Goal: Task Accomplishment & Management: Manage account settings

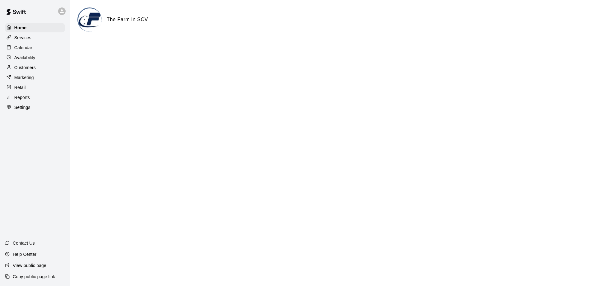
click at [24, 37] on p "Services" at bounding box center [22, 38] width 17 height 6
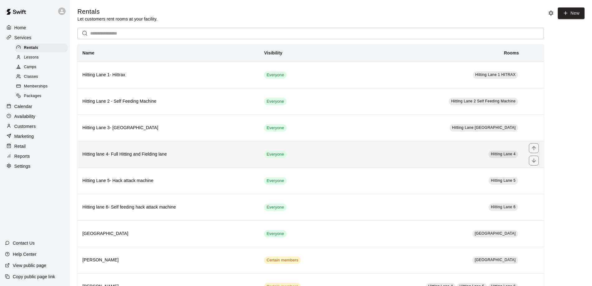
click at [318, 157] on td "Everyone" at bounding box center [300, 154] width 82 height 26
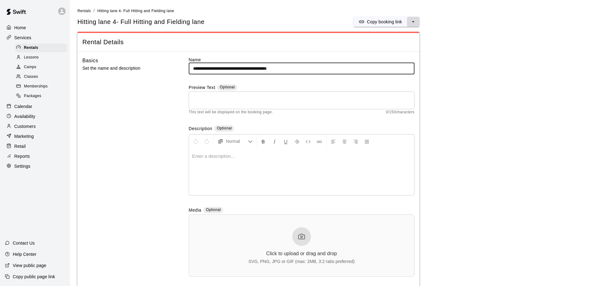
click at [413, 20] on icon "select merge strategy" at bounding box center [413, 22] width 6 height 6
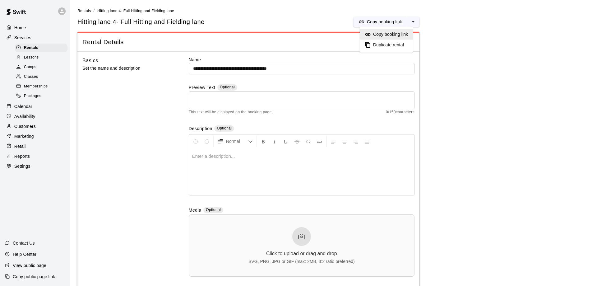
click at [32, 57] on span "Lessons" at bounding box center [31, 57] width 15 height 6
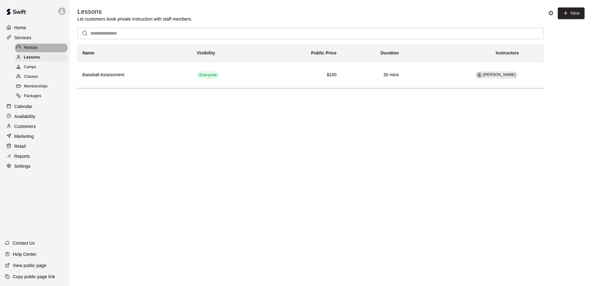
click at [28, 47] on span "Rentals" at bounding box center [31, 48] width 14 height 6
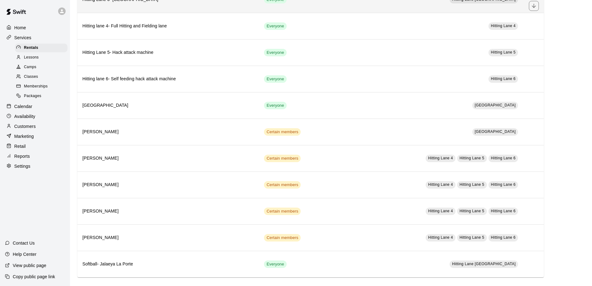
scroll to position [132, 0]
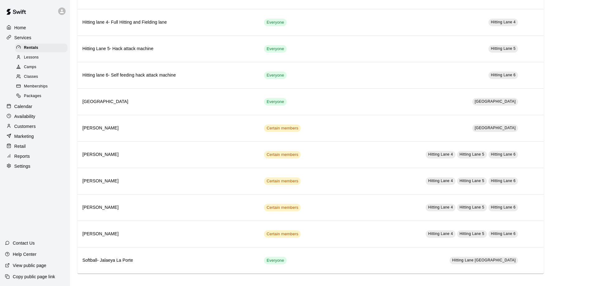
click at [25, 55] on span "Lessons" at bounding box center [31, 57] width 15 height 6
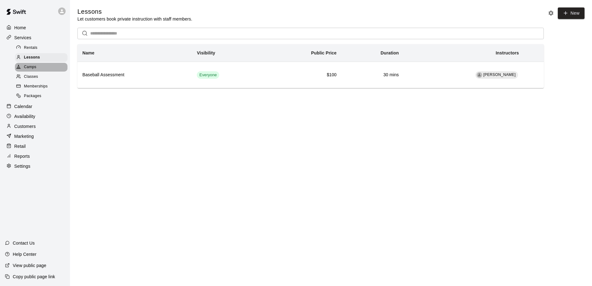
click at [31, 64] on span "Camps" at bounding box center [30, 67] width 12 height 6
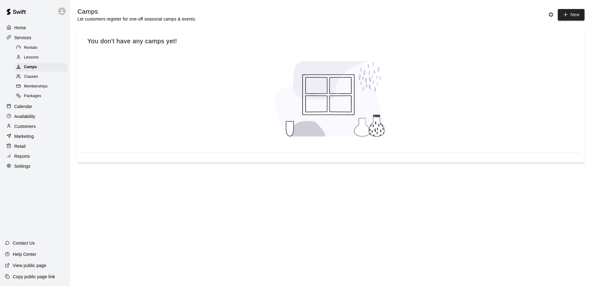
click at [31, 74] on span "Classes" at bounding box center [31, 77] width 14 height 6
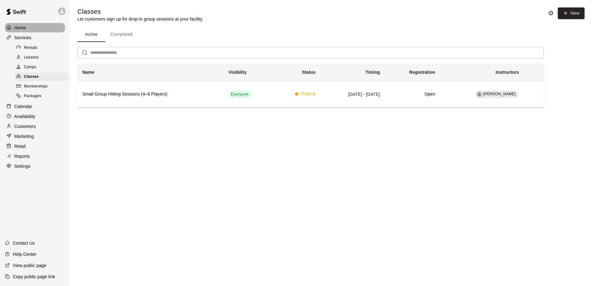
click at [22, 26] on p "Home" at bounding box center [20, 28] width 12 height 6
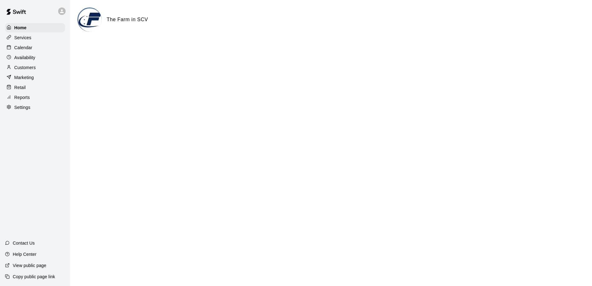
click at [21, 103] on div "Settings" at bounding box center [35, 107] width 60 height 9
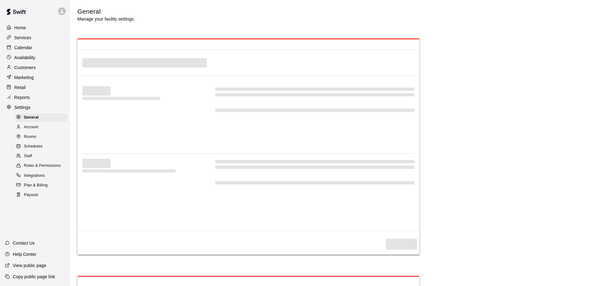
select select "**"
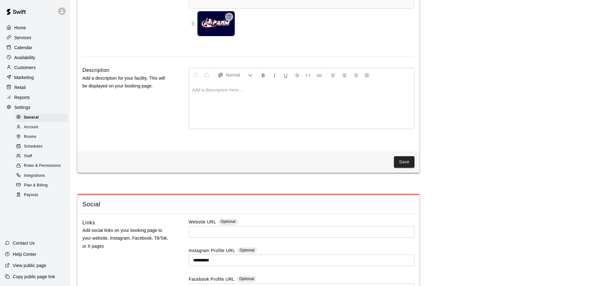
scroll to position [1552, 0]
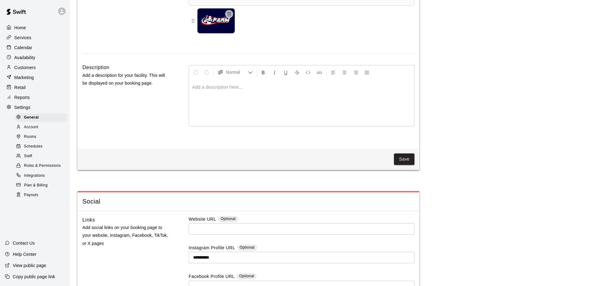
click at [217, 90] on p at bounding box center [301, 87] width 219 height 6
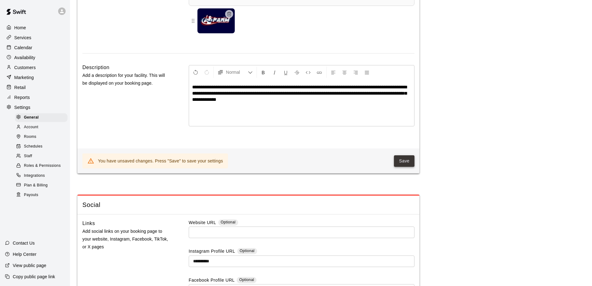
click at [406, 165] on button "Save" at bounding box center [404, 161] width 21 height 12
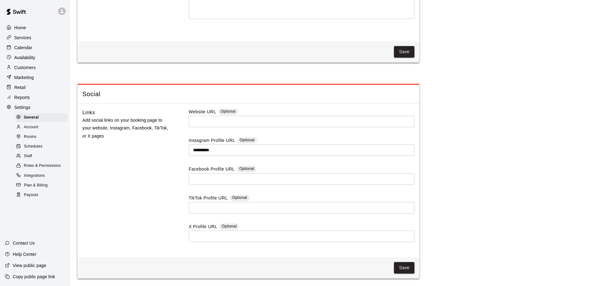
scroll to position [1665, 0]
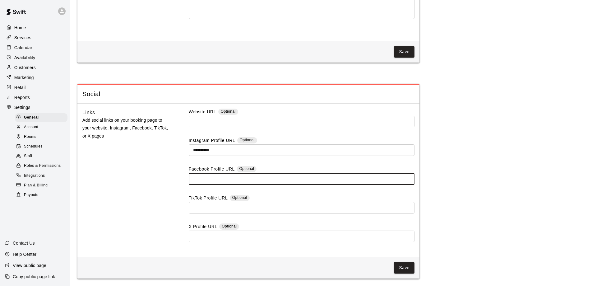
click at [220, 176] on input "text" at bounding box center [302, 179] width 226 height 12
paste input "**********"
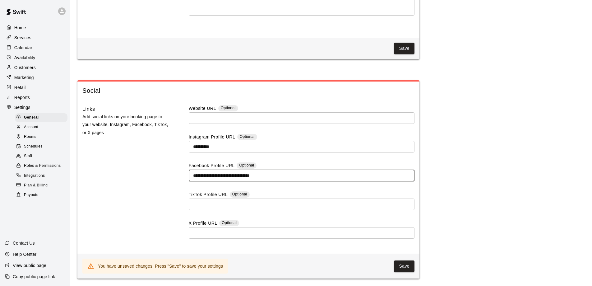
type input "**********"
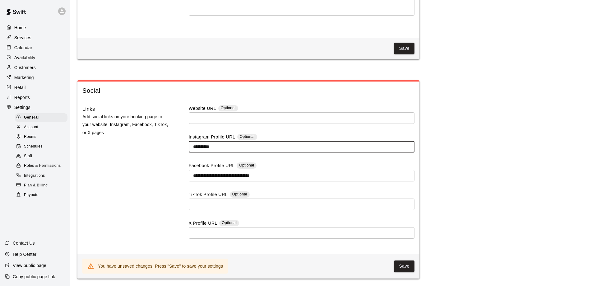
click at [228, 152] on input "**********" at bounding box center [302, 147] width 226 height 12
drag, startPoint x: 228, startPoint y: 153, endPoint x: 163, endPoint y: 150, distance: 64.8
click at [163, 150] on div "**********" at bounding box center [248, 177] width 332 height 144
paste input "**********"
type input "**********"
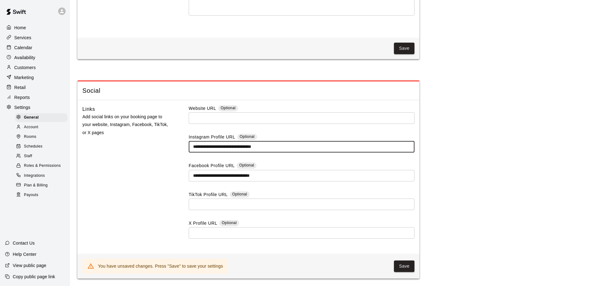
click at [209, 124] on input "text" at bounding box center [302, 118] width 226 height 12
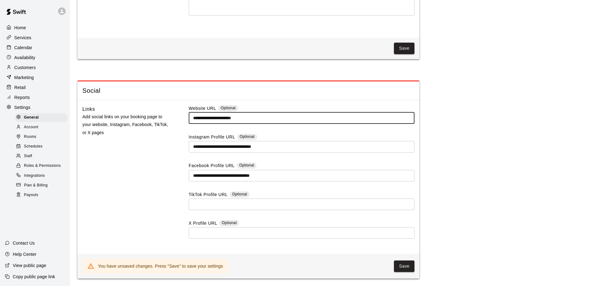
type input "**********"
click at [156, 179] on div "Links Add social links on your booking page to your website, Instagram, Faceboo…" at bounding box center [125, 177] width 86 height 144
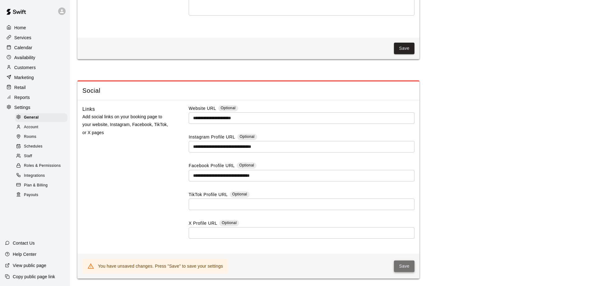
click at [406, 270] on button "Save" at bounding box center [404, 266] width 21 height 12
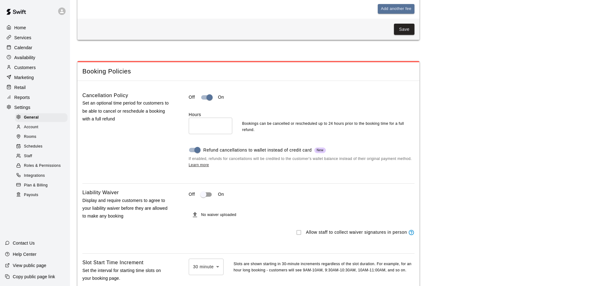
scroll to position [493, 0]
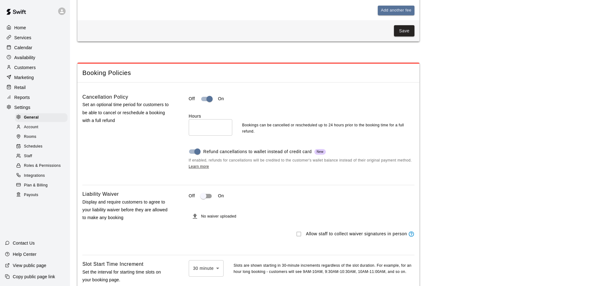
click at [33, 146] on span "Schedules" at bounding box center [33, 146] width 19 height 6
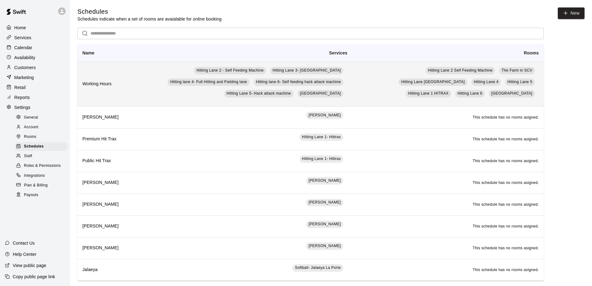
click at [124, 72] on td "Hitting Lane 2 - Self Feeding Machine Hitting Lane 3- Flex Lane Hitting lane 4-…" at bounding box center [238, 84] width 229 height 45
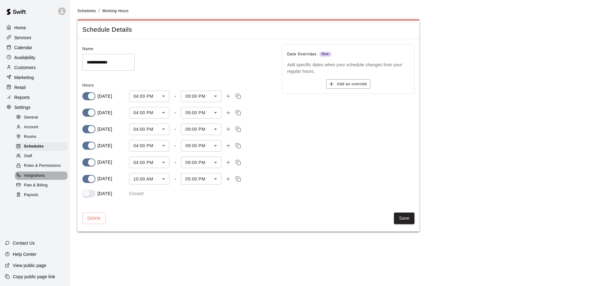
click at [33, 174] on span "Integrations" at bounding box center [34, 176] width 21 height 6
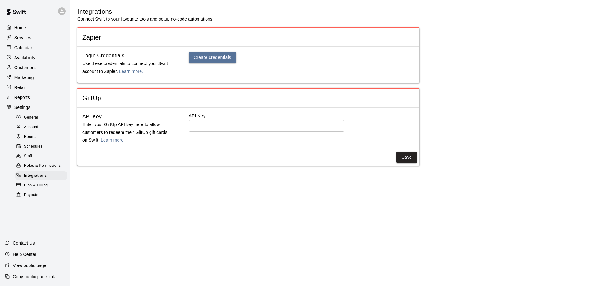
click at [27, 134] on span "Rooms" at bounding box center [30, 137] width 12 height 6
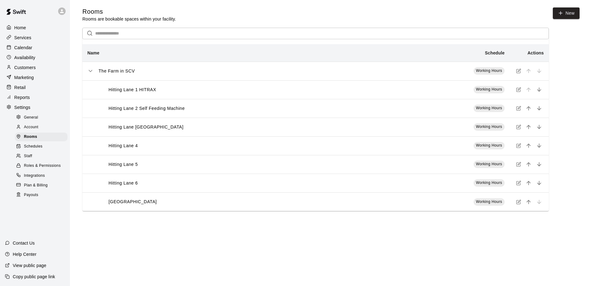
click at [246, 88] on div "Hitting Lane 1 HITRAX" at bounding box center [241, 89] width 289 height 7
click at [519, 89] on icon "simple table" at bounding box center [518, 89] width 5 height 5
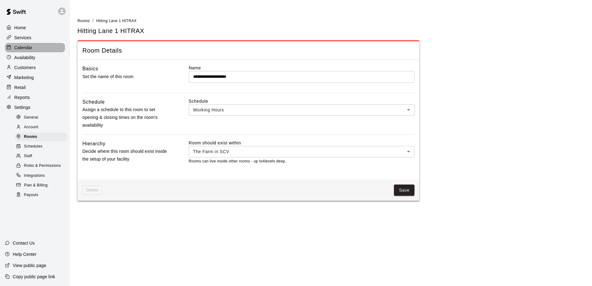
click at [23, 45] on p "Calendar" at bounding box center [23, 47] width 18 height 6
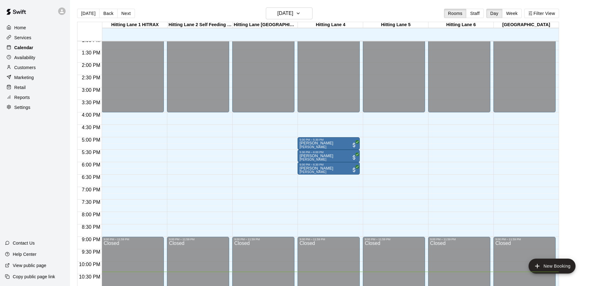
scroll to position [0, 0]
click at [473, 15] on button "Staff" at bounding box center [475, 12] width 18 height 9
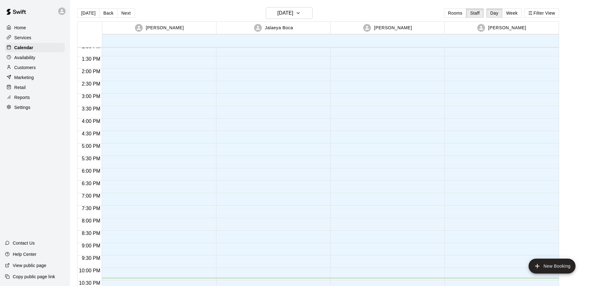
click at [26, 78] on p "Marketing" at bounding box center [24, 77] width 20 height 6
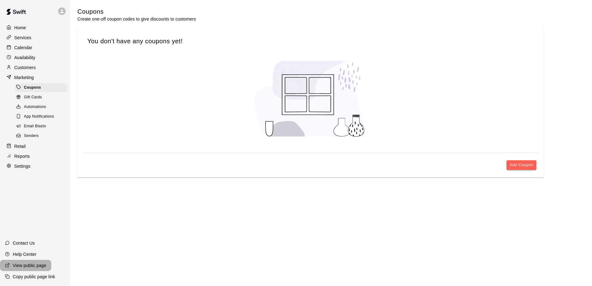
click at [32, 263] on p "View public page" at bounding box center [30, 265] width 34 height 6
click at [20, 25] on p "Home" at bounding box center [20, 28] width 12 height 6
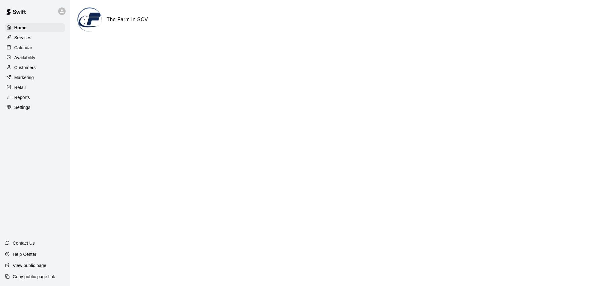
click at [16, 12] on img at bounding box center [16, 11] width 32 height 19
click at [24, 254] on p "Help Center" at bounding box center [25, 254] width 24 height 6
click at [23, 55] on p "Availability" at bounding box center [24, 57] width 21 height 6
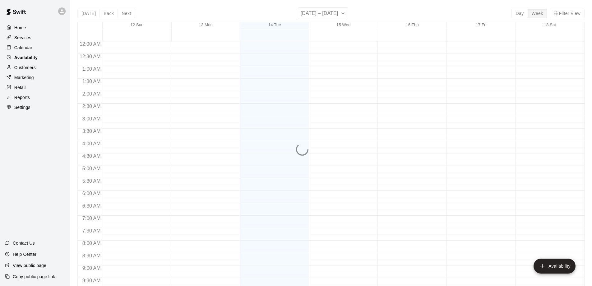
scroll to position [346, 0]
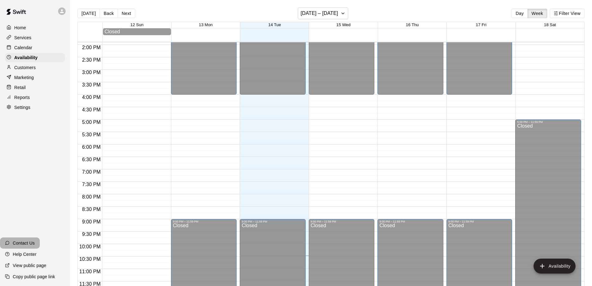
click at [17, 240] on div "Contact Us" at bounding box center [20, 242] width 40 height 11
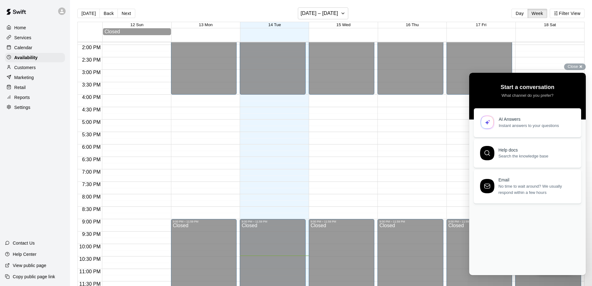
scroll to position [0, 0]
click at [500, 128] on link "AI Answers Instant answers to your questions" at bounding box center [527, 121] width 107 height 29
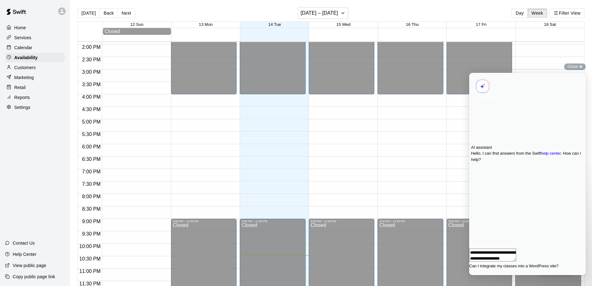
type textarea "**********"
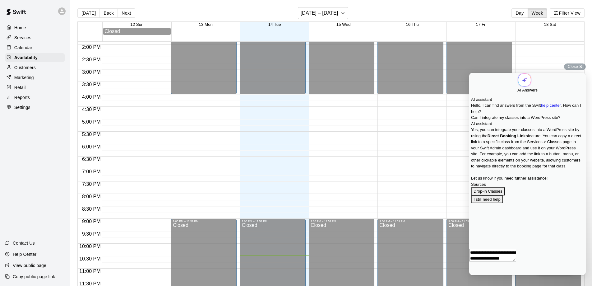
scroll to position [52, 0]
click at [16, 37] on p "Services" at bounding box center [22, 38] width 17 height 6
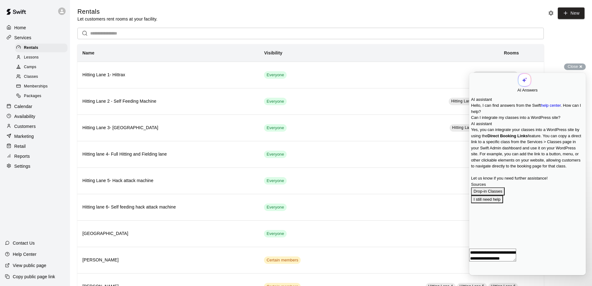
drag, startPoint x: 475, startPoint y: 81, endPoint x: 498, endPoint y: 117, distance: 42.4
click at [518, 81] on span "Go back" at bounding box center [518, 83] width 0 height 5
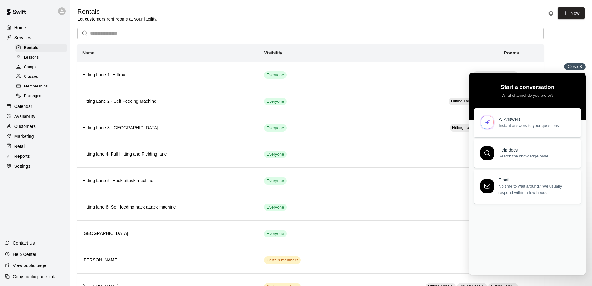
drag, startPoint x: 579, startPoint y: 66, endPoint x: 574, endPoint y: 66, distance: 5.0
click at [579, 66] on div "Close cross-small" at bounding box center [575, 66] width 22 height 7
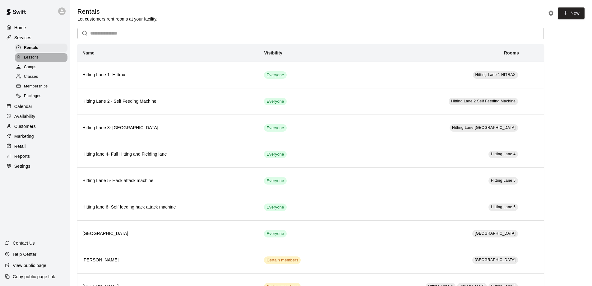
click at [26, 56] on span "Lessons" at bounding box center [31, 57] width 15 height 6
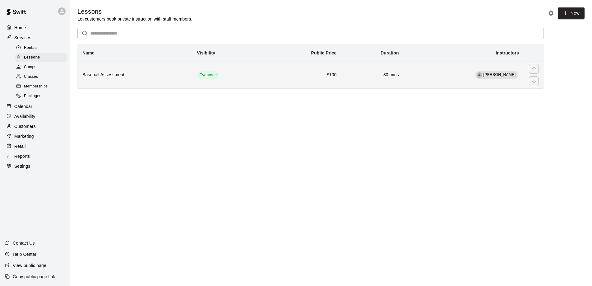
click at [96, 74] on h6 "Baseball Assessment" at bounding box center [134, 75] width 105 height 7
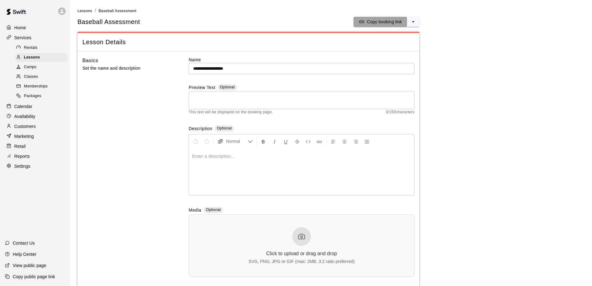
click at [391, 23] on p "Copy booking link" at bounding box center [384, 22] width 35 height 6
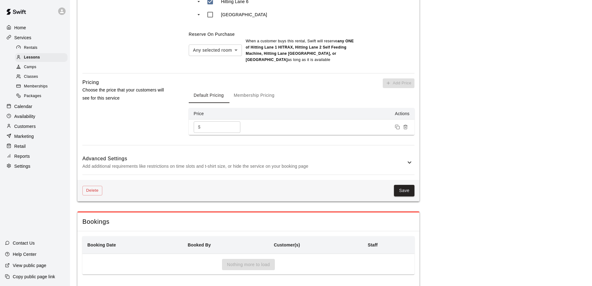
scroll to position [446, 0]
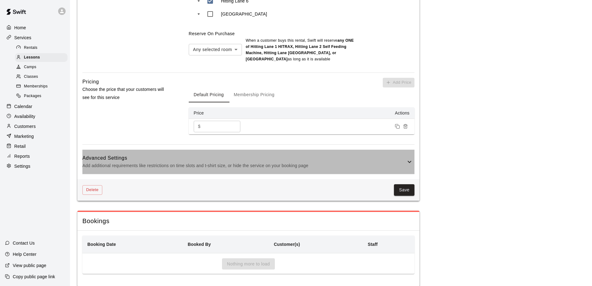
click at [408, 161] on icon at bounding box center [410, 162] width 4 height 2
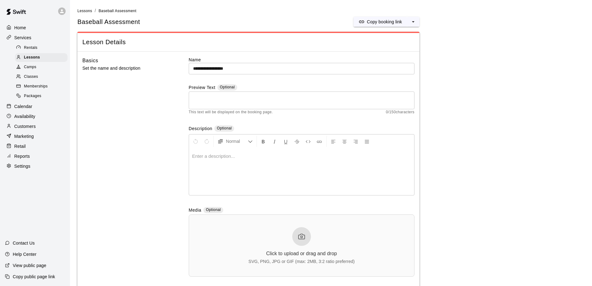
scroll to position [1, 0]
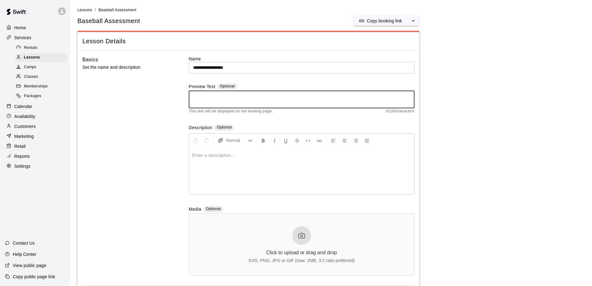
click at [213, 103] on textarea at bounding box center [301, 99] width 217 height 12
type textarea "**********"
drag, startPoint x: 305, startPoint y: 103, endPoint x: 184, endPoint y: 94, distance: 121.4
click at [184, 94] on div "**********" at bounding box center [248, 171] width 332 height 230
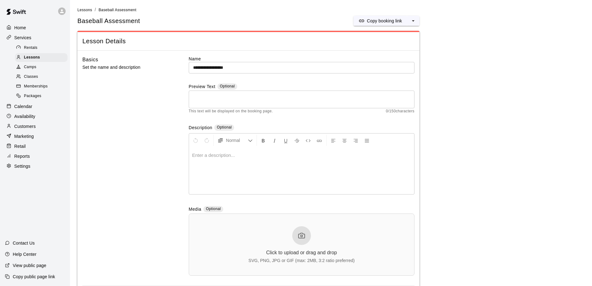
click at [205, 162] on div at bounding box center [301, 170] width 225 height 47
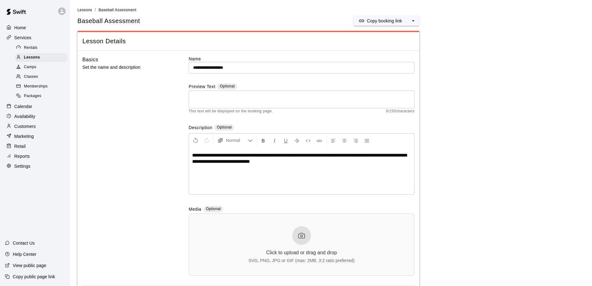
click at [209, 104] on textarea at bounding box center [301, 99] width 217 height 12
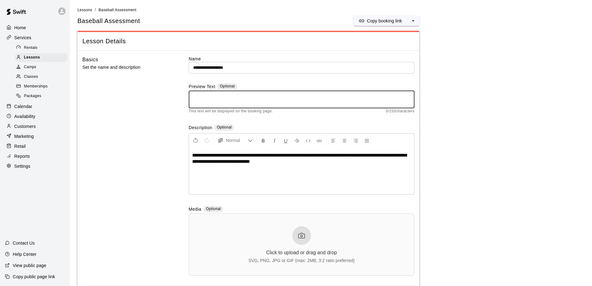
paste textarea "**********"
drag, startPoint x: 337, startPoint y: 96, endPoint x: 341, endPoint y: 100, distance: 5.3
click at [341, 100] on textarea "**********" at bounding box center [301, 99] width 217 height 12
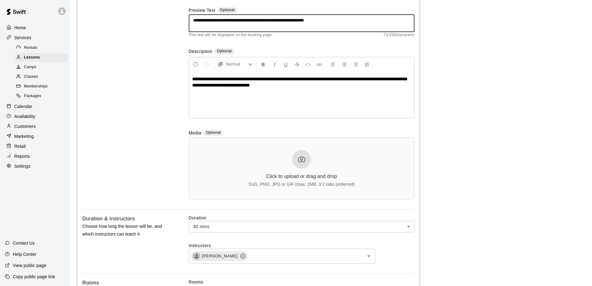
scroll to position [0, 0]
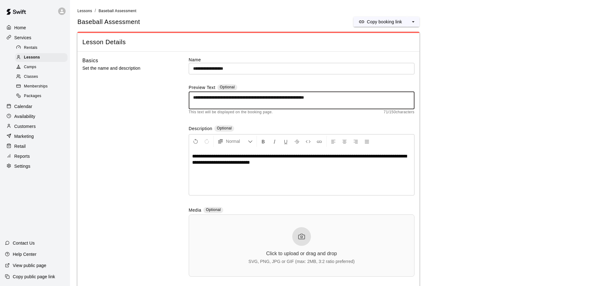
type textarea "**********"
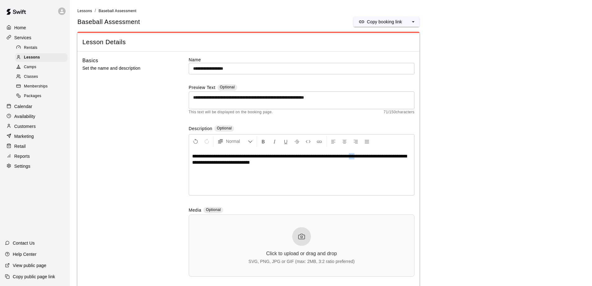
drag, startPoint x: 369, startPoint y: 157, endPoint x: 375, endPoint y: 157, distance: 6.9
click at [375, 157] on span "**********" at bounding box center [299, 159] width 215 height 11
click at [117, 150] on div "Basics Set the name and description" at bounding box center [125, 172] width 86 height 230
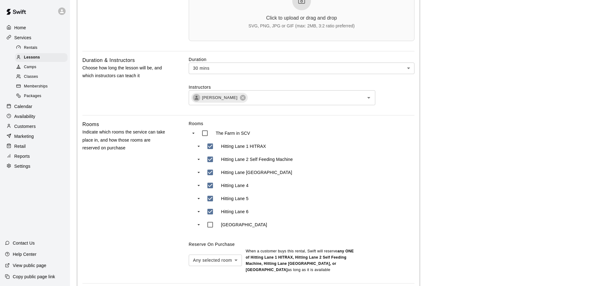
scroll to position [236, 0]
click at [369, 96] on icon "Open" at bounding box center [368, 96] width 7 height 7
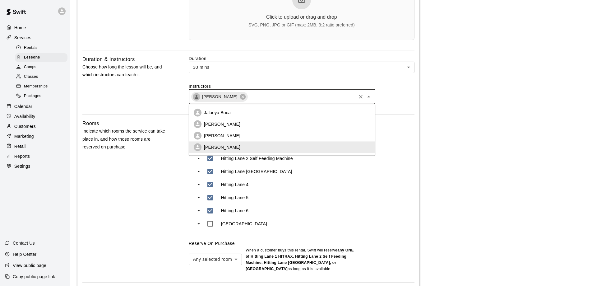
click at [441, 107] on main "**********" at bounding box center [330, 260] width 507 height 978
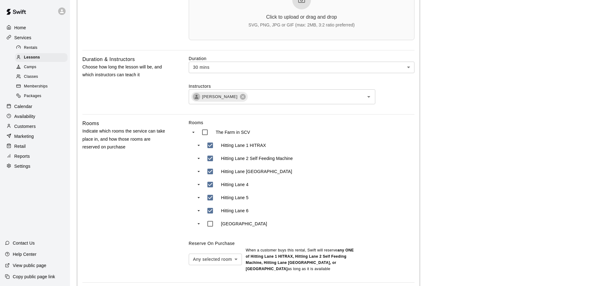
scroll to position [237, 0]
type input "***"
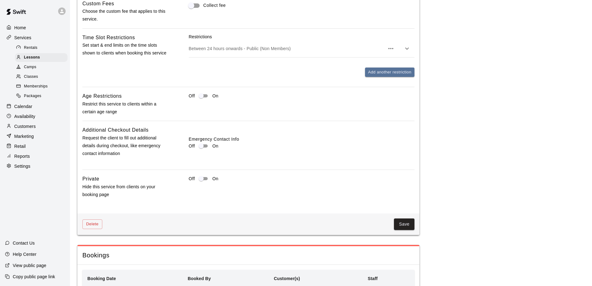
scroll to position [700, 0]
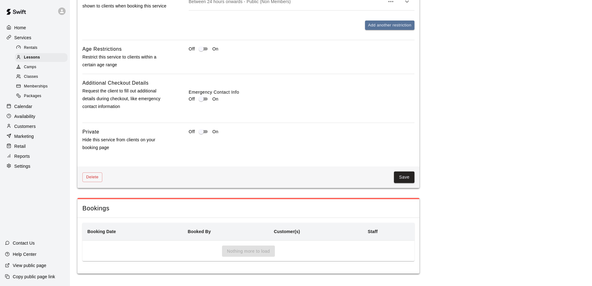
click at [407, 177] on button "Save" at bounding box center [404, 177] width 21 height 12
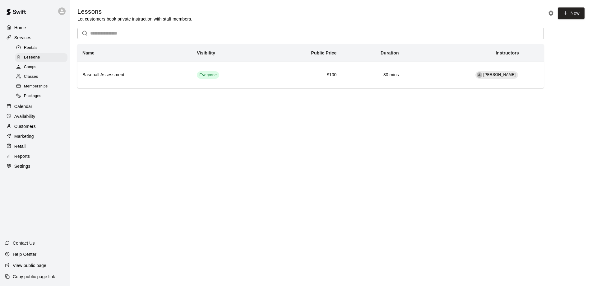
click at [24, 113] on div "Availability" at bounding box center [35, 116] width 60 height 9
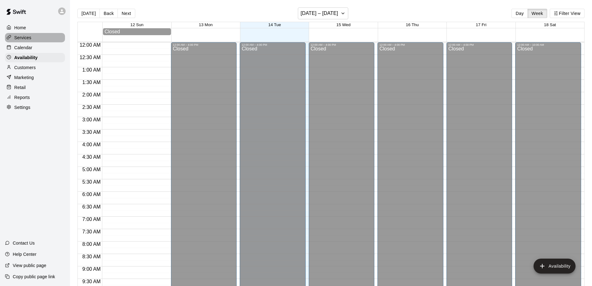
click at [23, 36] on p "Services" at bounding box center [22, 38] width 17 height 6
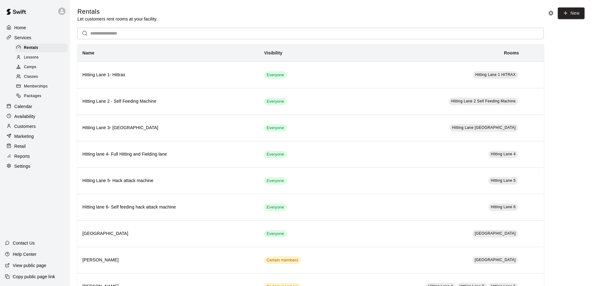
click at [38, 87] on span "Memberships" at bounding box center [36, 86] width 24 height 6
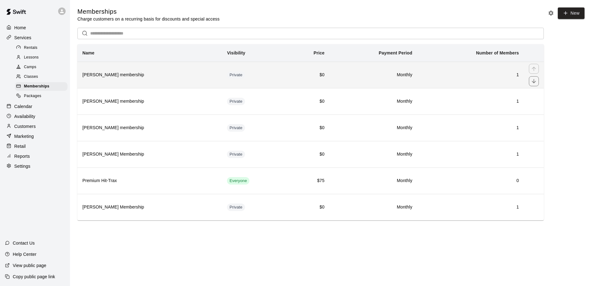
click at [217, 75] on h6 "[PERSON_NAME] membership" at bounding box center [149, 75] width 135 height 7
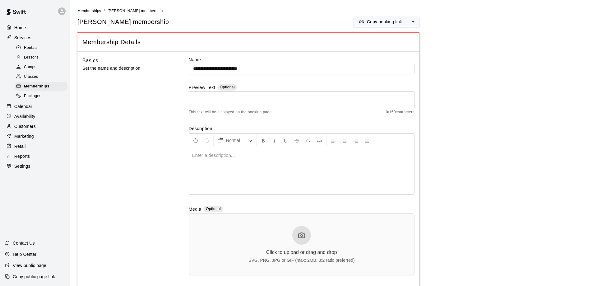
click at [222, 154] on p at bounding box center [301, 155] width 219 height 6
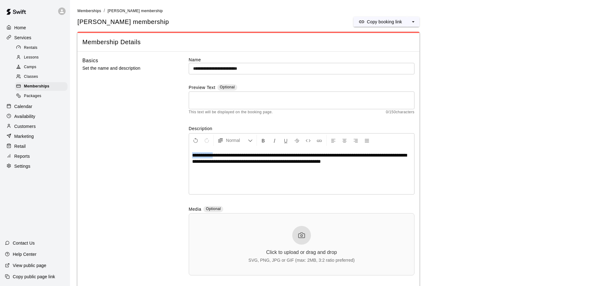
drag, startPoint x: 219, startPoint y: 156, endPoint x: 187, endPoint y: 155, distance: 32.4
click at [187, 155] on div "**********" at bounding box center [248, 171] width 332 height 229
click at [262, 139] on icon "Format Bold" at bounding box center [264, 141] width 6 height 6
click at [234, 156] on span "**********" at bounding box center [301, 157] width 218 height 11
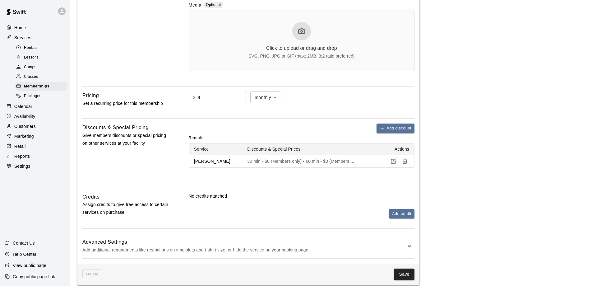
scroll to position [207, 0]
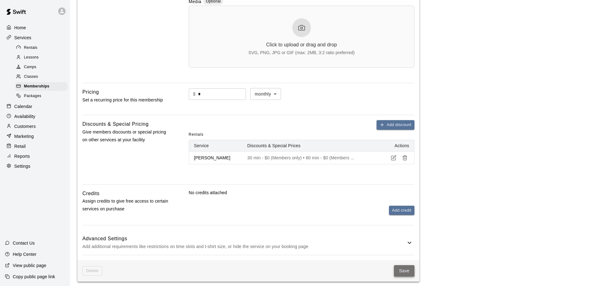
click at [407, 271] on button "Save" at bounding box center [404, 271] width 21 height 12
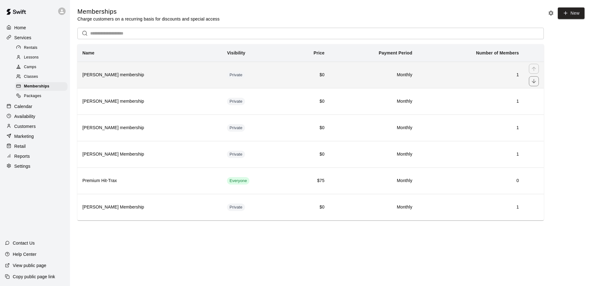
click at [168, 76] on h6 "[PERSON_NAME] membership" at bounding box center [149, 75] width 135 height 7
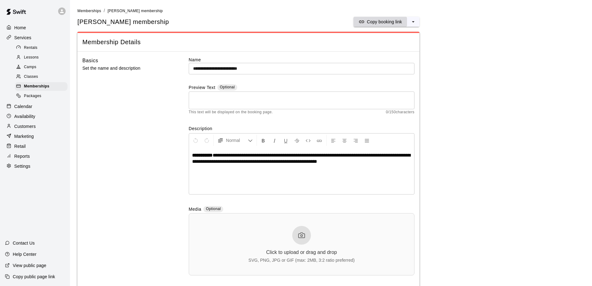
click at [384, 22] on p "Copy booking link" at bounding box center [384, 22] width 35 height 6
click at [35, 44] on div "Rentals" at bounding box center [41, 48] width 53 height 9
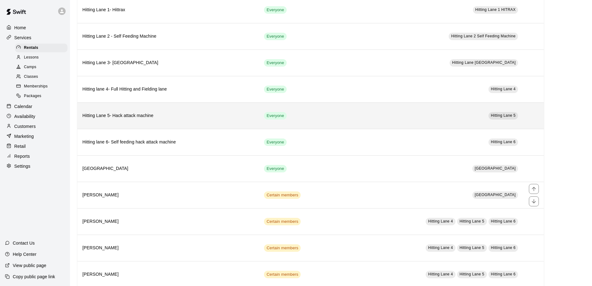
scroll to position [58, 0]
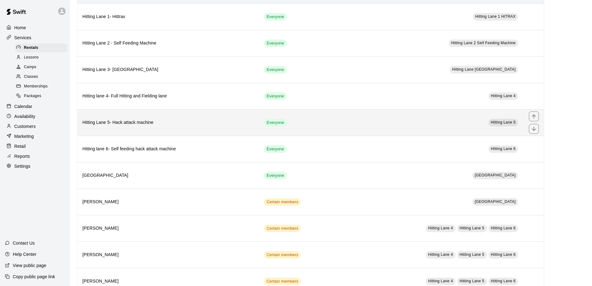
click at [208, 126] on th "Hitting Lane 5- Hack attack machine" at bounding box center [168, 122] width 182 height 26
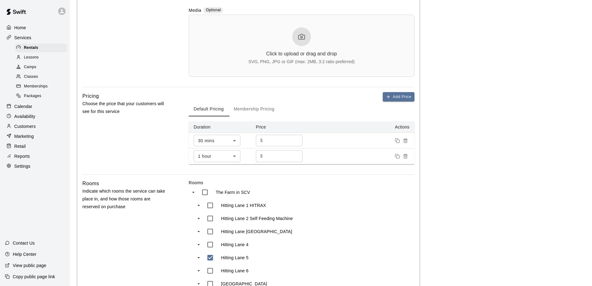
scroll to position [200, 0]
click at [270, 106] on button "Membership Pricing" at bounding box center [254, 108] width 51 height 15
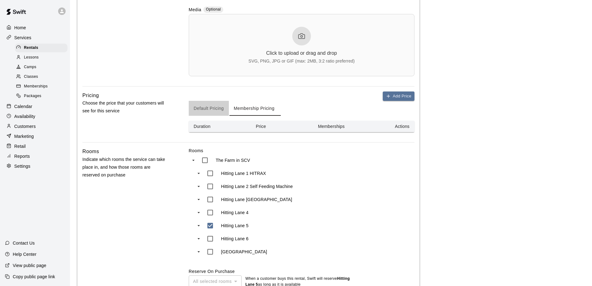
click at [207, 105] on button "Default Pricing" at bounding box center [209, 108] width 40 height 15
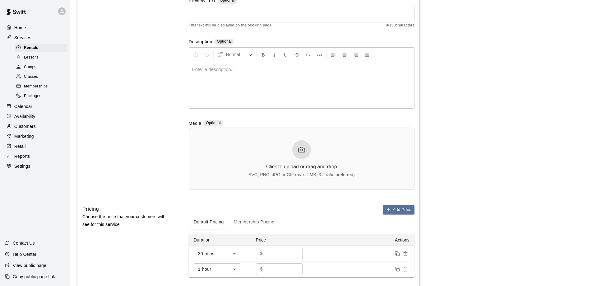
scroll to position [308, 0]
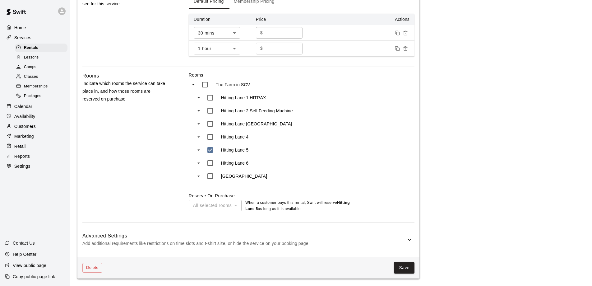
click at [412, 242] on icon at bounding box center [409, 239] width 7 height 7
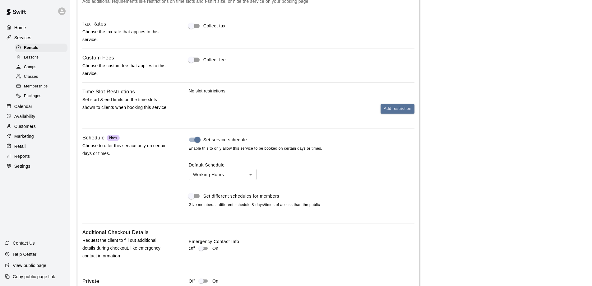
scroll to position [549, 0]
click at [31, 47] on span "Rentals" at bounding box center [31, 48] width 14 height 6
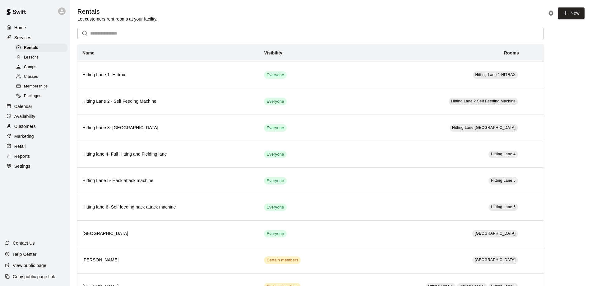
click at [30, 55] on span "Lessons" at bounding box center [31, 57] width 15 height 6
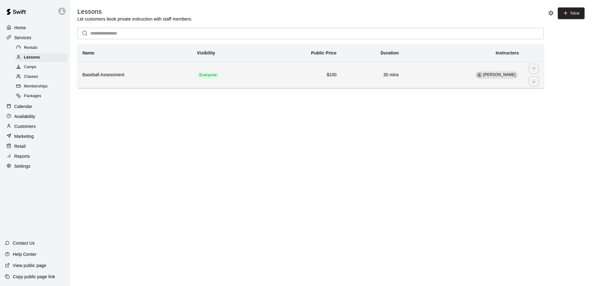
click at [470, 74] on td "[PERSON_NAME]" at bounding box center [464, 75] width 120 height 26
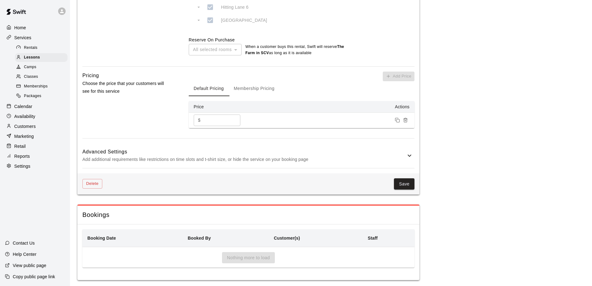
scroll to position [447, 0]
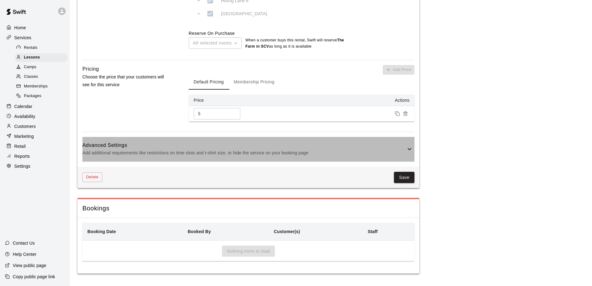
click at [411, 150] on icon at bounding box center [409, 148] width 7 height 7
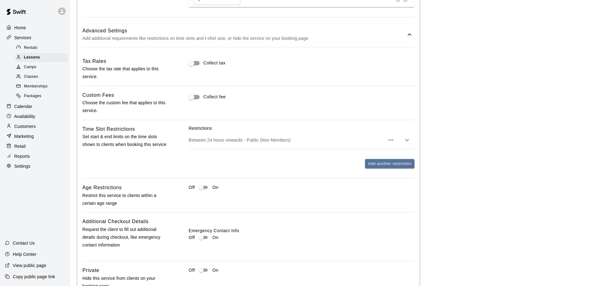
scroll to position [605, 0]
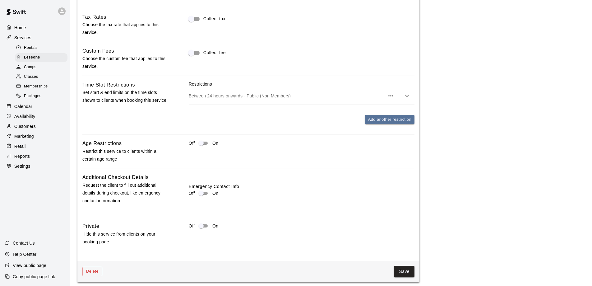
click at [405, 99] on icon "button" at bounding box center [406, 95] width 7 height 7
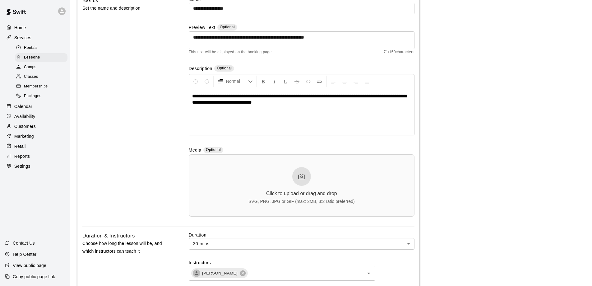
scroll to position [66, 0]
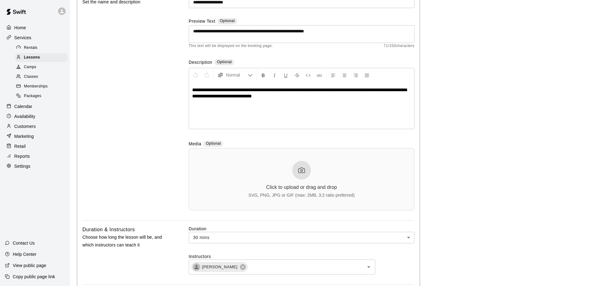
click at [32, 87] on span "Memberships" at bounding box center [36, 86] width 24 height 6
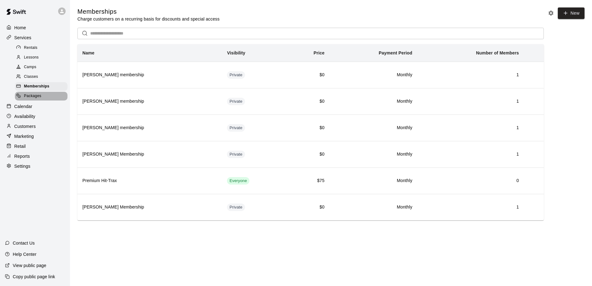
click at [36, 96] on span "Packages" at bounding box center [32, 96] width 17 height 6
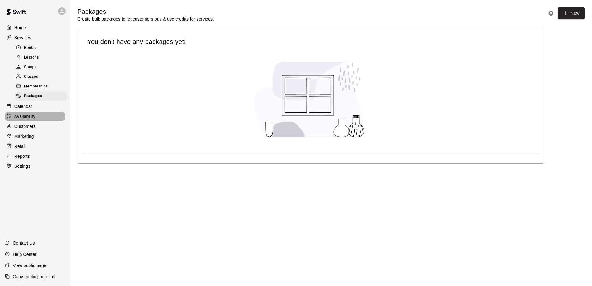
click at [16, 114] on p "Availability" at bounding box center [24, 116] width 21 height 6
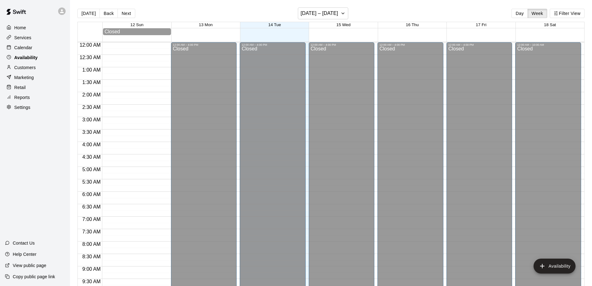
scroll to position [346, 0]
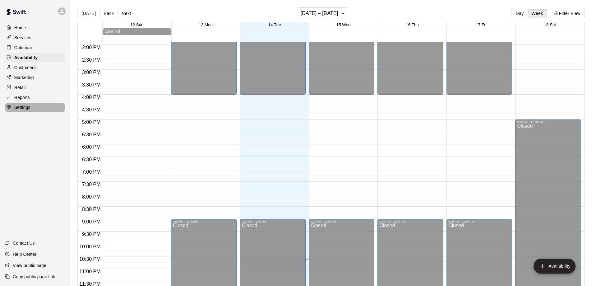
click at [21, 107] on p "Settings" at bounding box center [22, 107] width 16 height 6
select select "**"
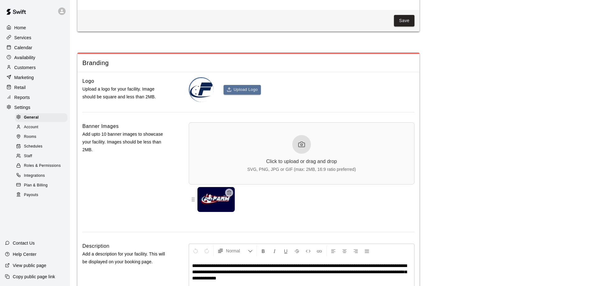
scroll to position [1301, 0]
click at [19, 35] on p "Services" at bounding box center [22, 38] width 17 height 6
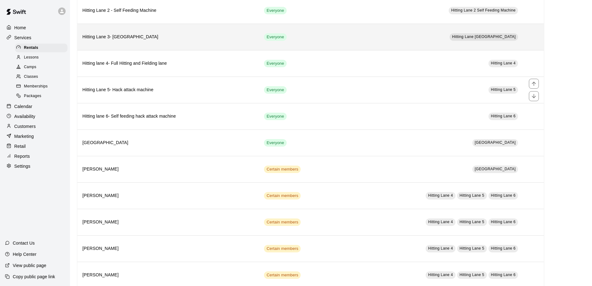
scroll to position [92, 0]
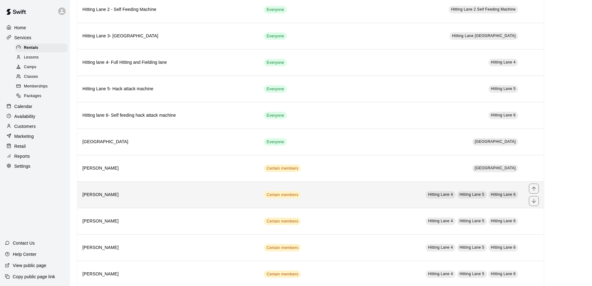
click at [193, 194] on h6 "[PERSON_NAME]" at bounding box center [168, 194] width 172 height 7
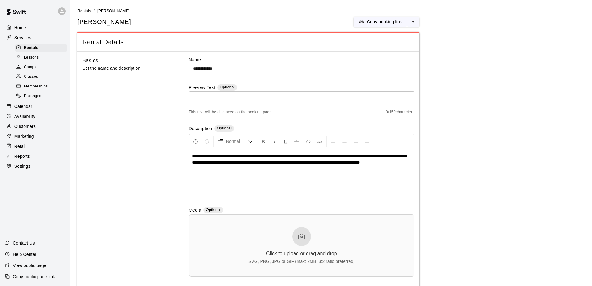
click at [193, 156] on span "**********" at bounding box center [299, 159] width 215 height 11
drag, startPoint x: 345, startPoint y: 157, endPoint x: 273, endPoint y: 145, distance: 72.9
click at [365, 157] on span "**********" at bounding box center [299, 159] width 215 height 11
click at [261, 140] on icon "Format Bold" at bounding box center [264, 142] width 6 height 6
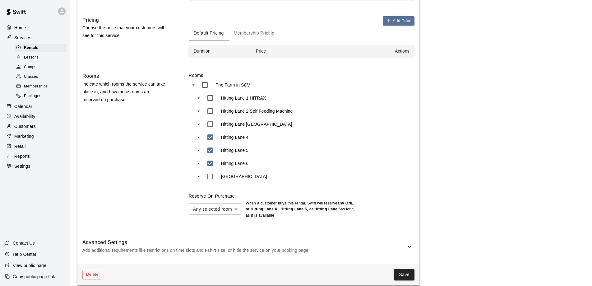
scroll to position [283, 0]
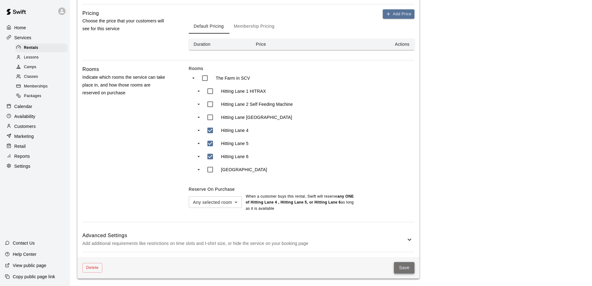
click at [405, 265] on button "Save" at bounding box center [404, 268] width 21 height 12
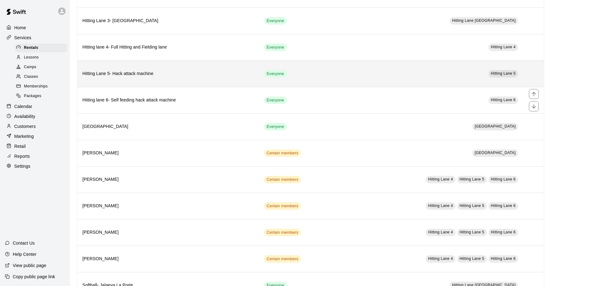
scroll to position [119, 0]
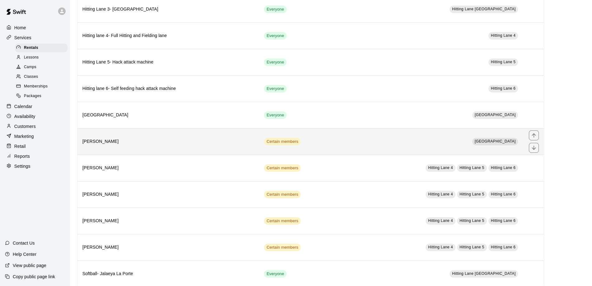
click at [241, 146] on th "[PERSON_NAME]" at bounding box center [168, 141] width 182 height 26
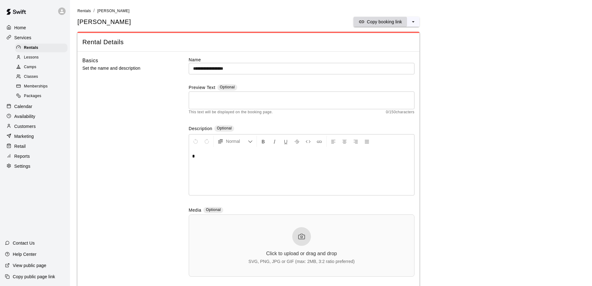
click at [365, 21] on icon "split button" at bounding box center [362, 22] width 6 height 6
click at [42, 54] on div "Lessons" at bounding box center [41, 57] width 53 height 9
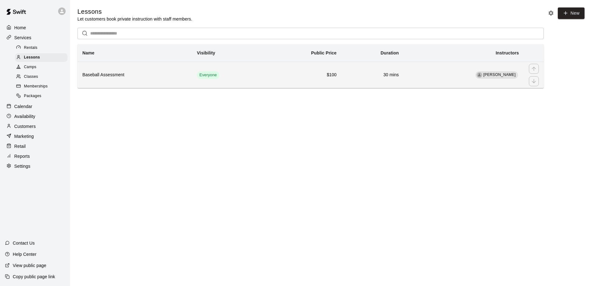
click at [284, 73] on h6 "$100" at bounding box center [302, 75] width 68 height 7
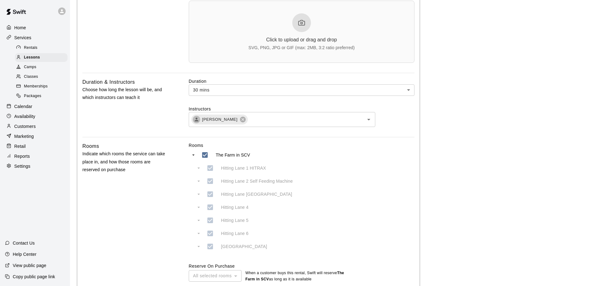
scroll to position [215, 0]
click at [28, 127] on p "Customers" at bounding box center [24, 126] width 21 height 6
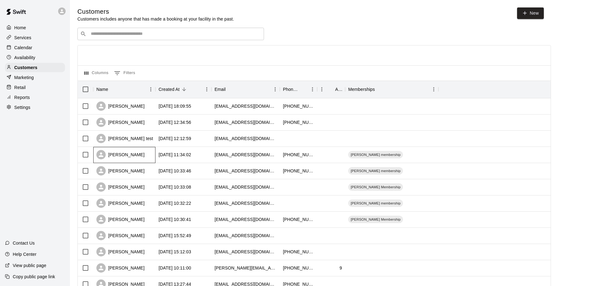
click at [151, 154] on div "[PERSON_NAME]" at bounding box center [124, 155] width 62 height 16
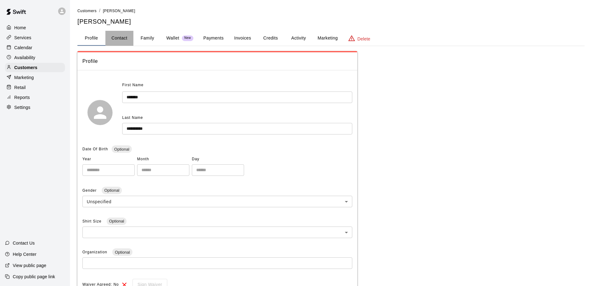
click at [114, 42] on button "Contact" at bounding box center [119, 38] width 28 height 15
select select "**"
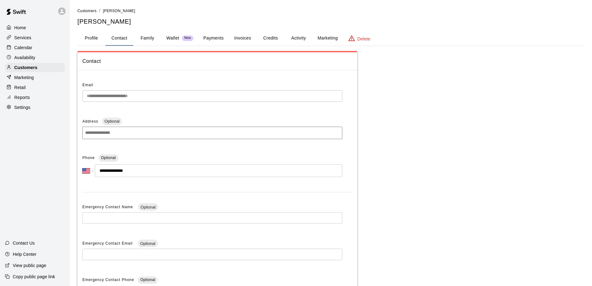
click at [148, 36] on button "Family" at bounding box center [147, 38] width 28 height 15
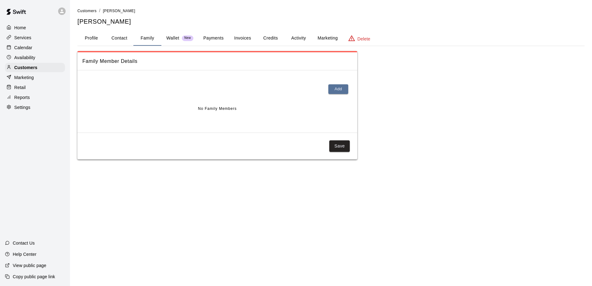
click at [175, 37] on p "Wallet" at bounding box center [172, 38] width 13 height 7
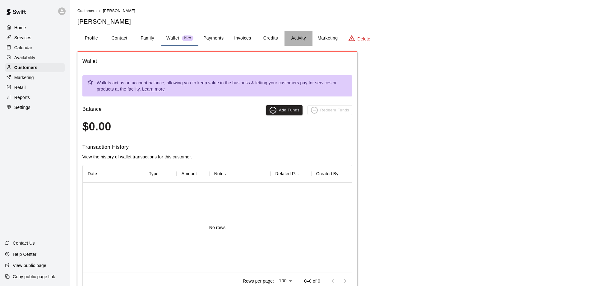
click at [305, 38] on button "Activity" at bounding box center [299, 38] width 28 height 15
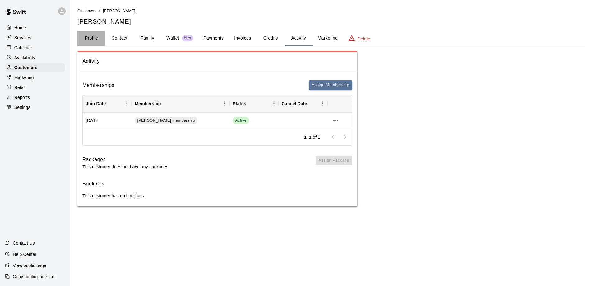
click at [100, 36] on button "Profile" at bounding box center [91, 38] width 28 height 15
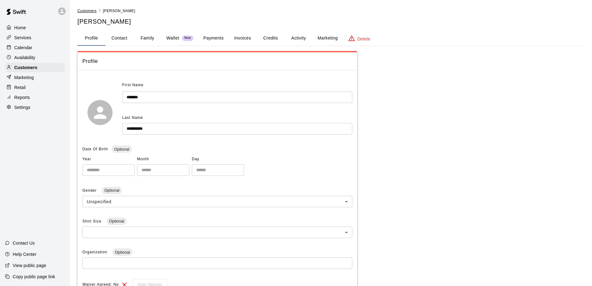
click at [88, 11] on span "Customers" at bounding box center [86, 11] width 19 height 4
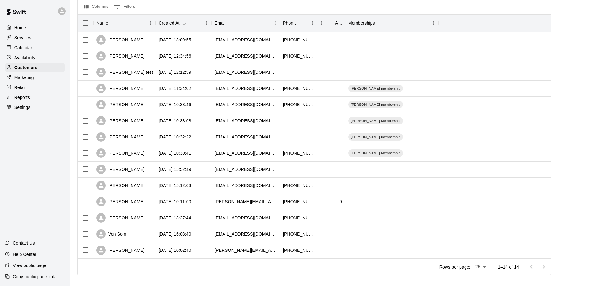
scroll to position [73, 0]
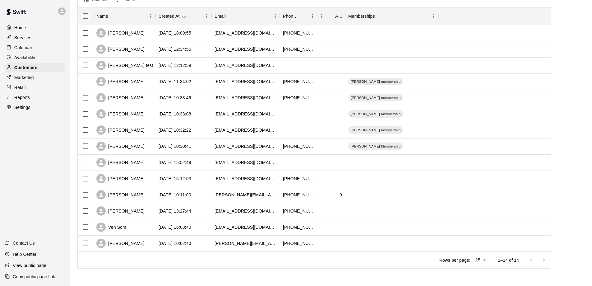
click at [23, 78] on p "Marketing" at bounding box center [24, 77] width 20 height 6
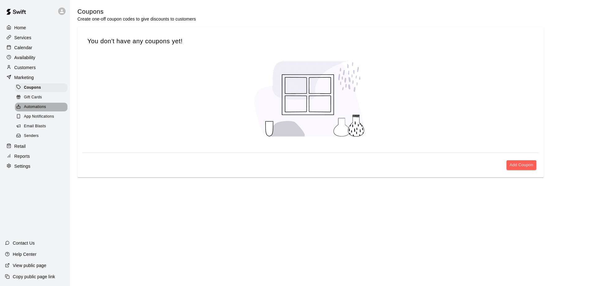
click at [27, 106] on span "Automations" at bounding box center [35, 107] width 22 height 6
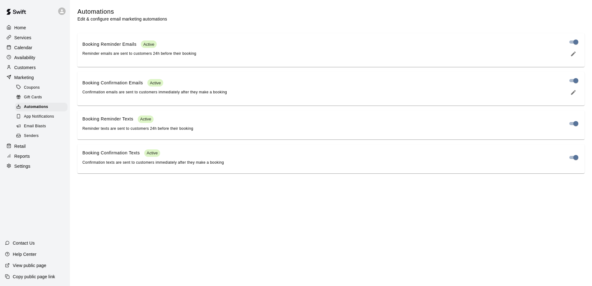
click at [25, 56] on p "Availability" at bounding box center [24, 57] width 21 height 6
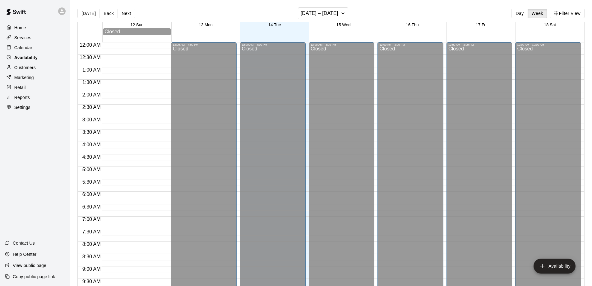
scroll to position [346, 0]
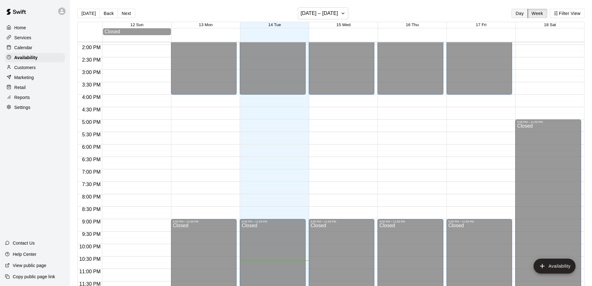
click at [521, 12] on button "Day" at bounding box center [520, 13] width 16 height 9
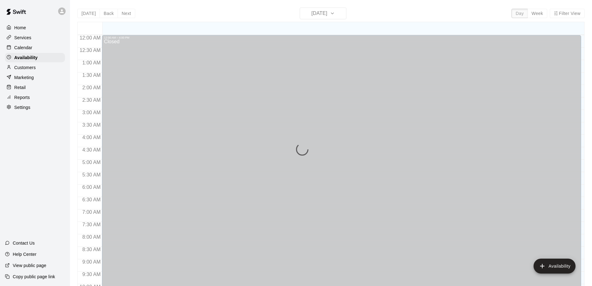
scroll to position [340, 0]
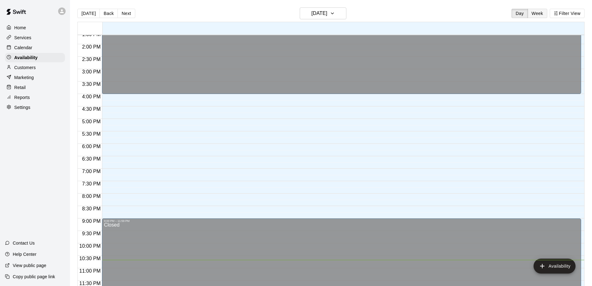
click at [535, 13] on button "Week" at bounding box center [538, 13] width 20 height 9
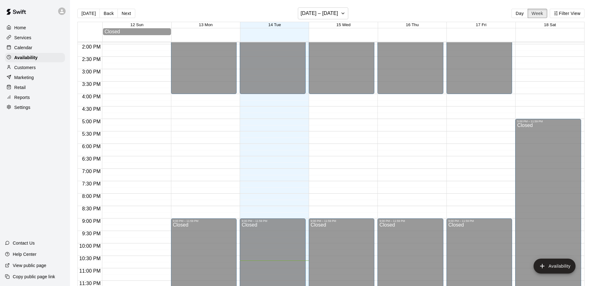
scroll to position [10, 0]
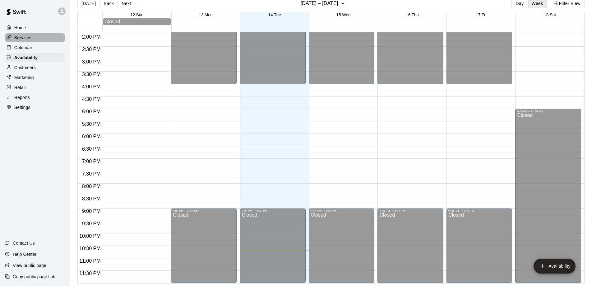
click at [29, 38] on p "Services" at bounding box center [22, 38] width 17 height 6
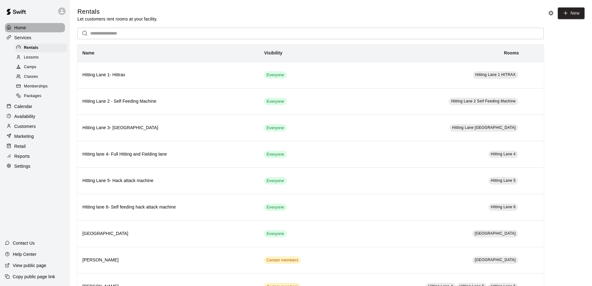
click at [15, 28] on p "Home" at bounding box center [20, 28] width 12 height 6
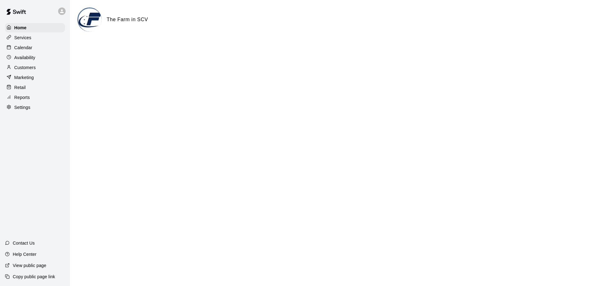
click at [21, 67] on p "Customers" at bounding box center [24, 67] width 21 height 6
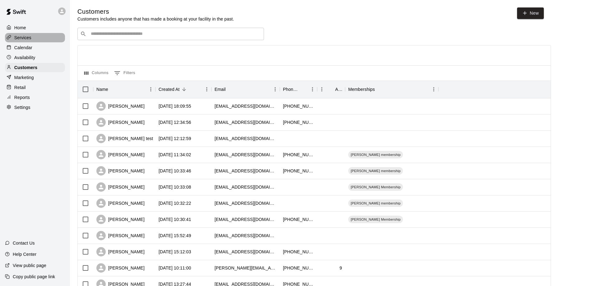
click at [25, 36] on p "Services" at bounding box center [22, 38] width 17 height 6
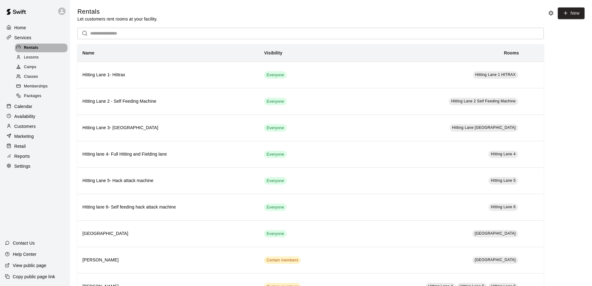
click at [26, 49] on span "Rentals" at bounding box center [31, 48] width 14 height 6
click at [26, 59] on span "Lessons" at bounding box center [31, 57] width 15 height 6
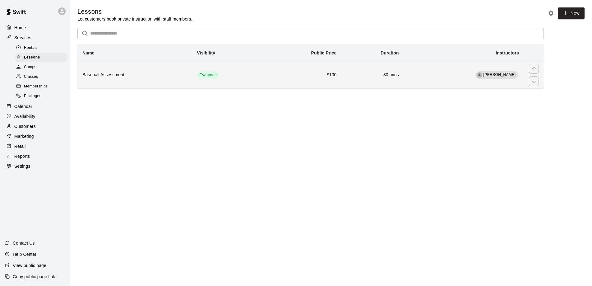
click at [501, 76] on span "[PERSON_NAME]" at bounding box center [500, 74] width 32 height 4
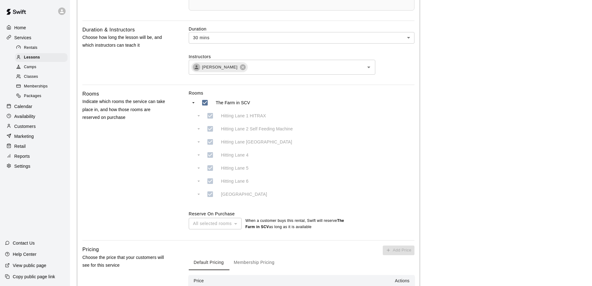
scroll to position [267, 0]
click at [18, 192] on div "Home Services Rentals Lessons Camps Classes Memberships Packages Calendar Avail…" at bounding box center [35, 143] width 70 height 286
click at [16, 86] on rect at bounding box center [18, 86] width 4 height 3
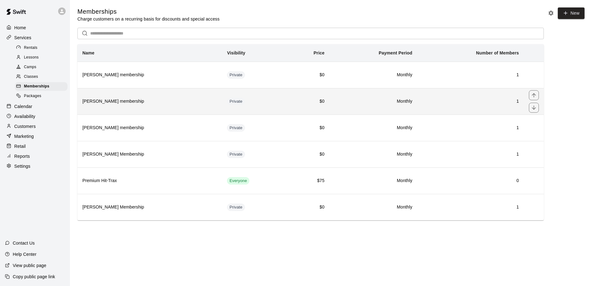
click at [187, 97] on th "[PERSON_NAME] membership" at bounding box center [149, 101] width 145 height 26
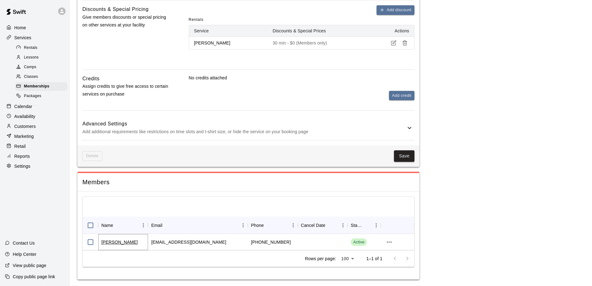
scroll to position [322, 0]
click at [117, 243] on link "[PERSON_NAME]" at bounding box center [119, 243] width 36 height 6
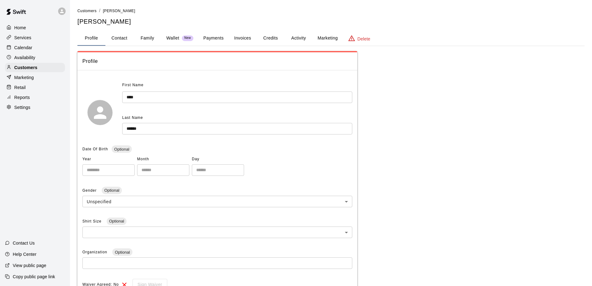
click at [119, 33] on button "Contact" at bounding box center [119, 38] width 28 height 15
select select "**"
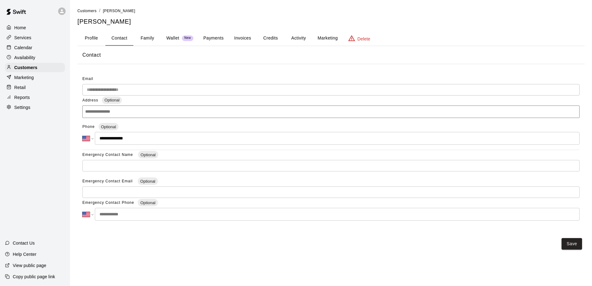
click at [150, 36] on button "Family" at bounding box center [147, 38] width 28 height 15
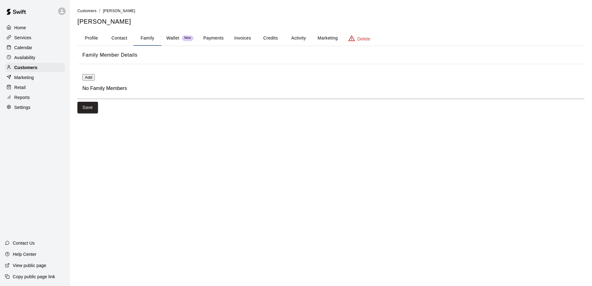
click at [304, 37] on button "Activity" at bounding box center [299, 38] width 28 height 15
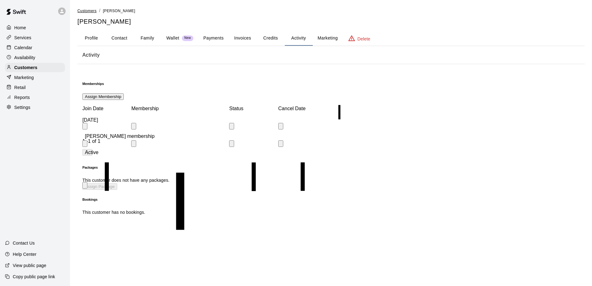
click at [79, 10] on span "Customers" at bounding box center [86, 11] width 19 height 4
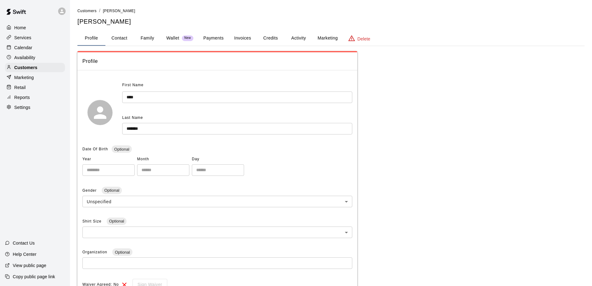
click at [120, 40] on button "Contact" at bounding box center [119, 38] width 28 height 15
select select "**"
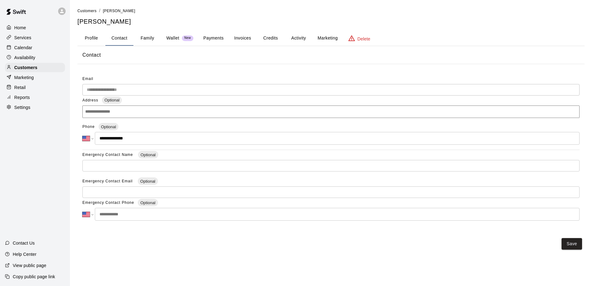
click at [150, 39] on button "Family" at bounding box center [147, 38] width 28 height 15
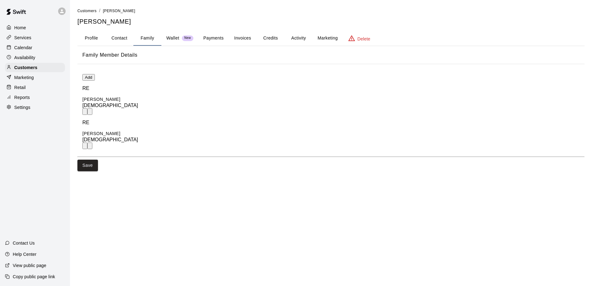
click at [86, 36] on button "Profile" at bounding box center [91, 38] width 28 height 15
